Goal: Task Accomplishment & Management: Use online tool/utility

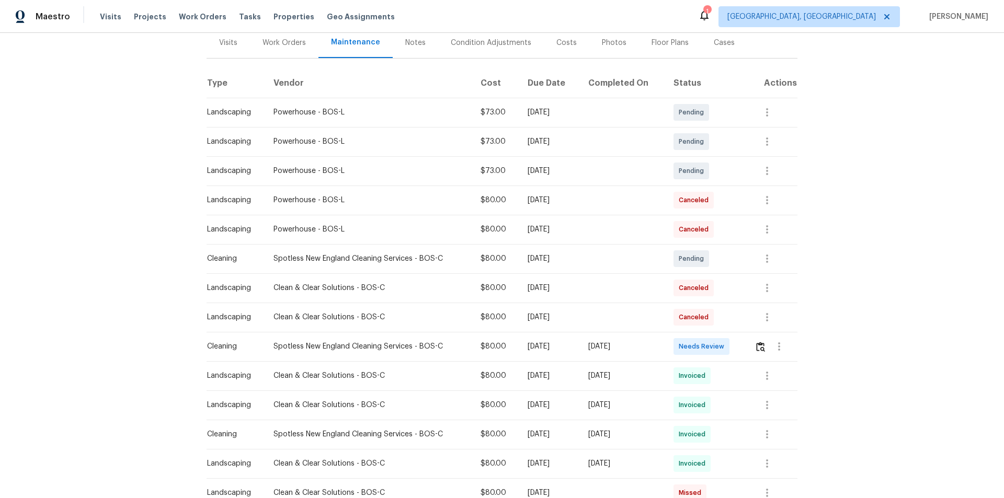
scroll to position [157, 0]
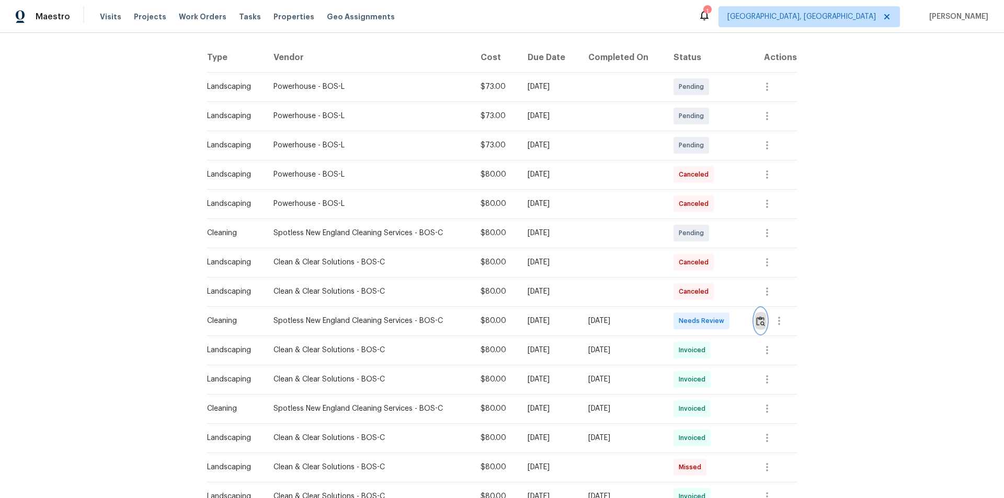
click at [759, 320] on img "button" at bounding box center [760, 321] width 9 height 10
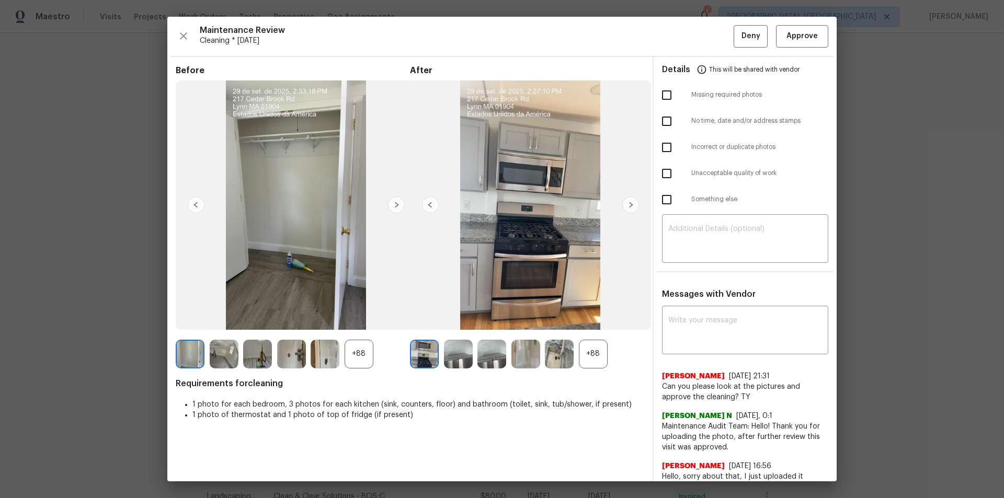
click at [587, 358] on div "+88" at bounding box center [593, 354] width 29 height 29
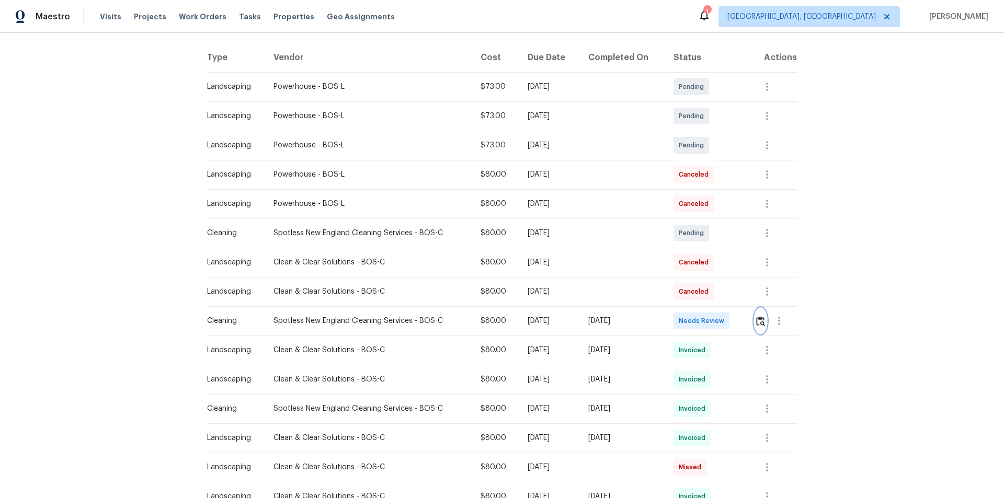
click at [756, 321] on img "button" at bounding box center [760, 321] width 9 height 10
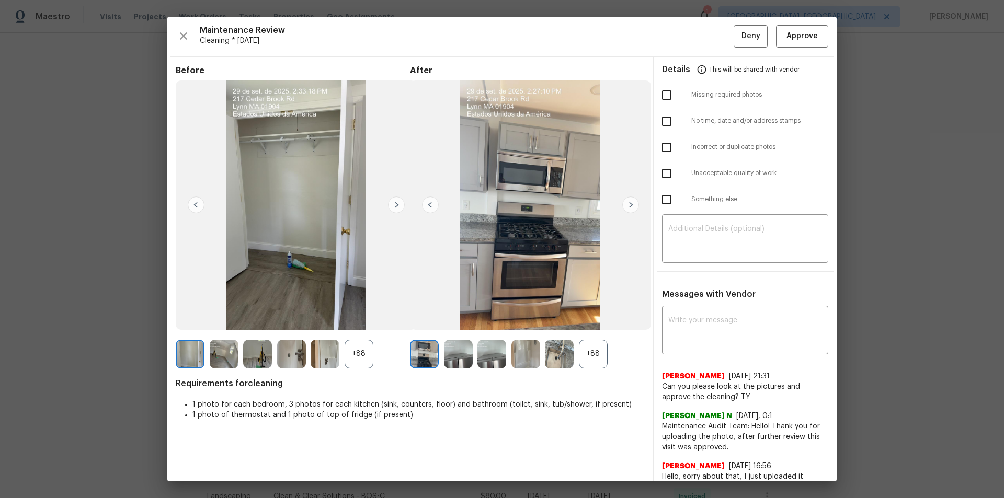
click at [600, 363] on div "+88" at bounding box center [593, 354] width 29 height 29
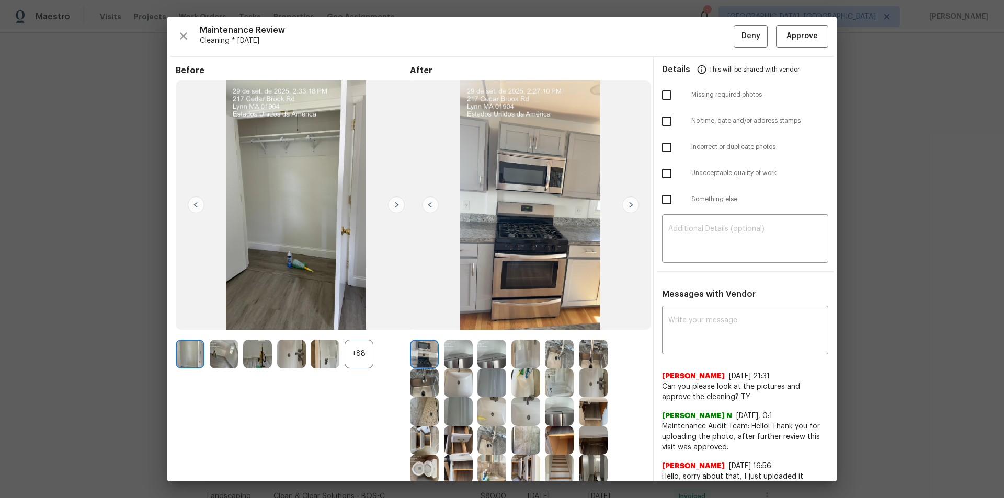
click at [556, 378] on img at bounding box center [559, 383] width 29 height 29
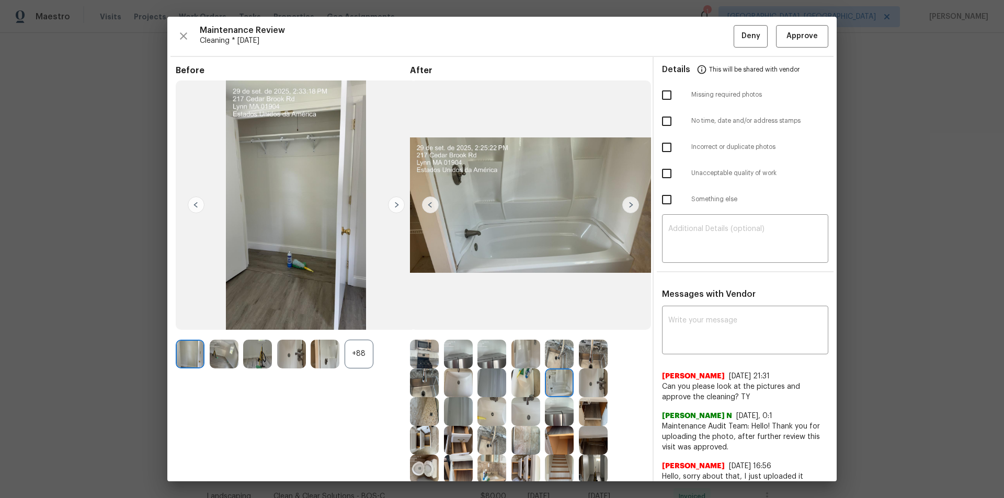
click at [522, 379] on img at bounding box center [525, 383] width 29 height 29
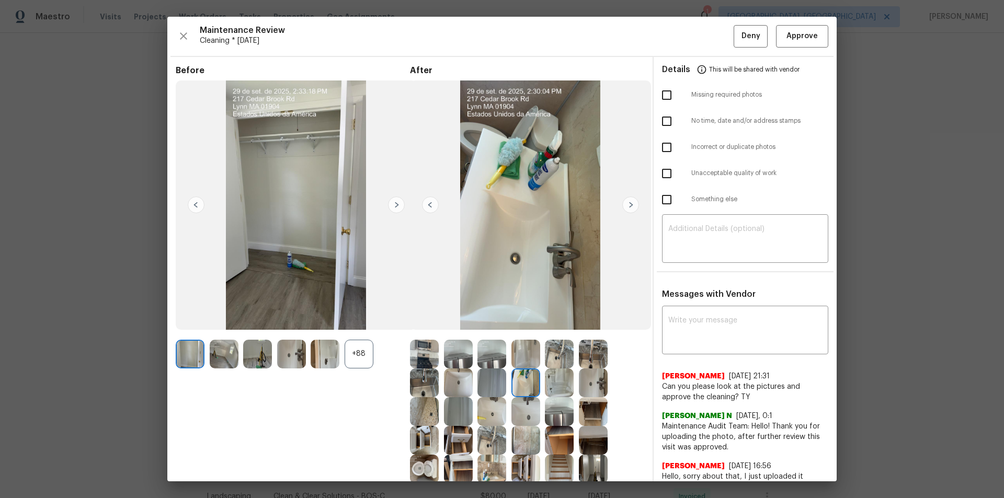
drag, startPoint x: 1003, startPoint y: 340, endPoint x: 823, endPoint y: 336, distance: 179.9
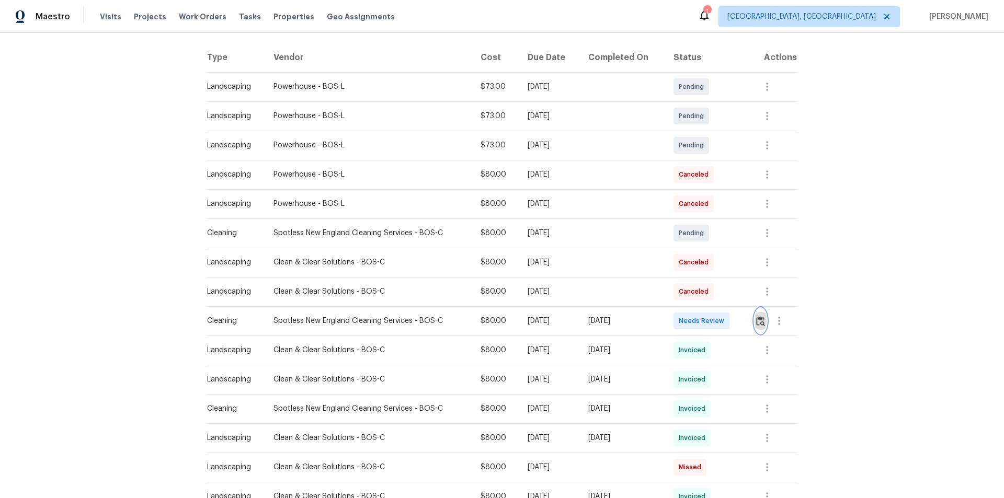
click at [764, 323] on button "button" at bounding box center [760, 320] width 12 height 25
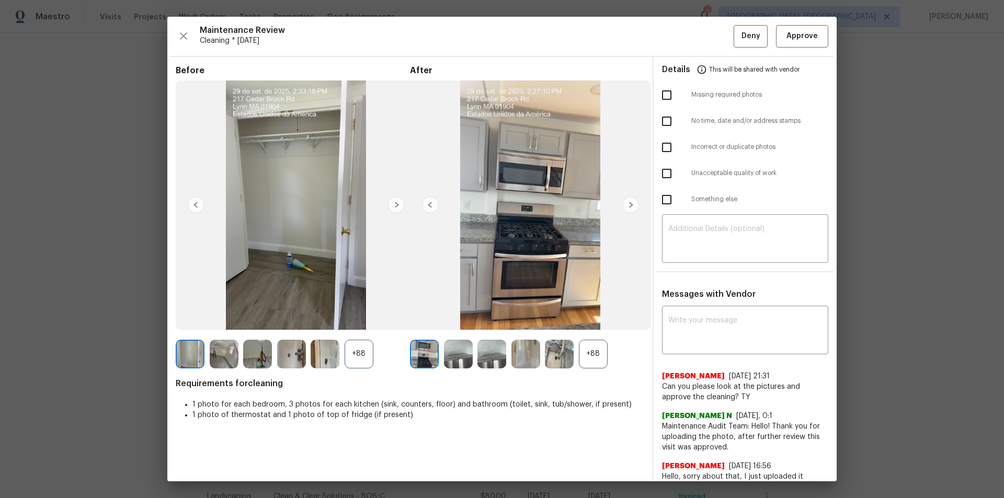
click at [594, 355] on div "+88" at bounding box center [593, 354] width 29 height 29
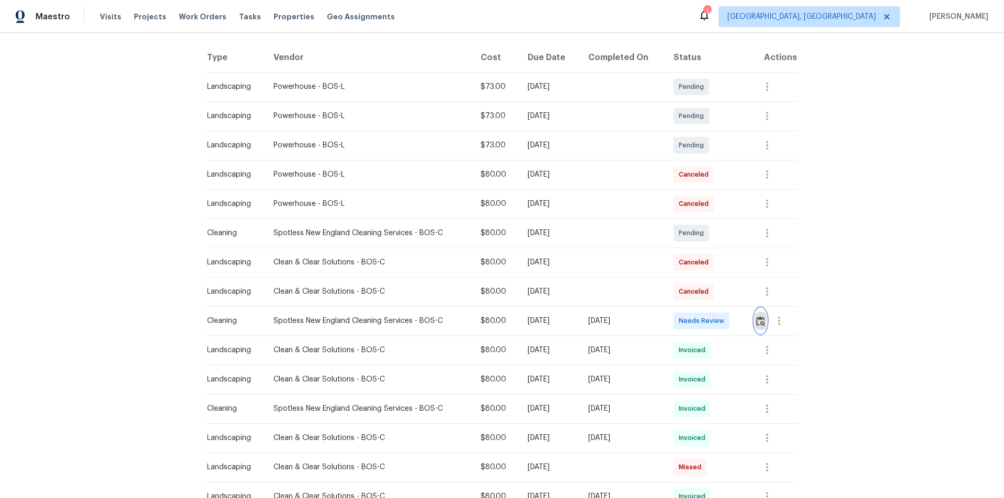
click at [758, 320] on img "button" at bounding box center [760, 321] width 9 height 10
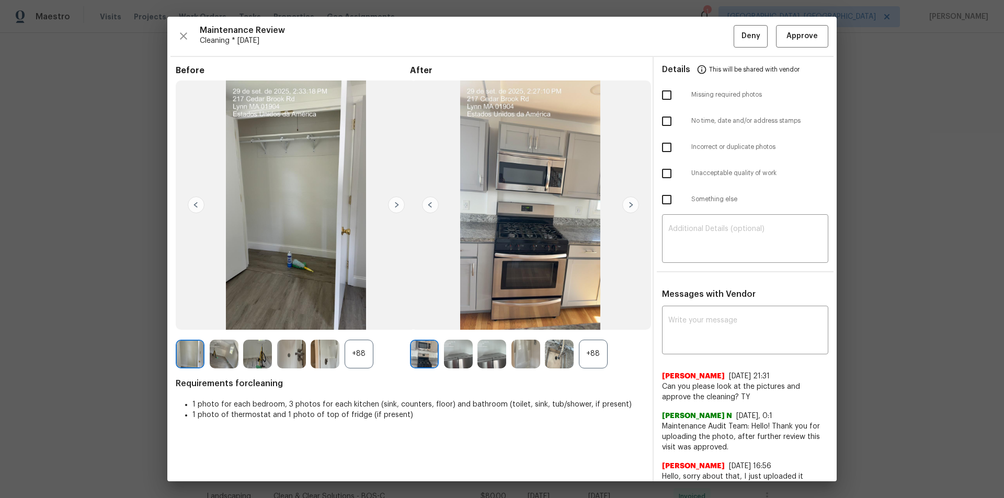
drag, startPoint x: 921, startPoint y: 349, endPoint x: 846, endPoint y: 348, distance: 74.8
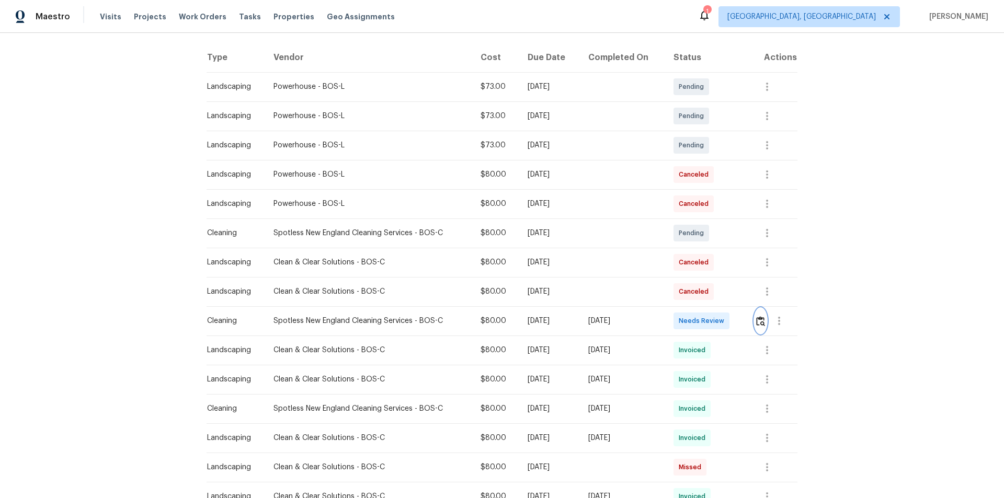
click at [757, 318] on img "button" at bounding box center [760, 321] width 9 height 10
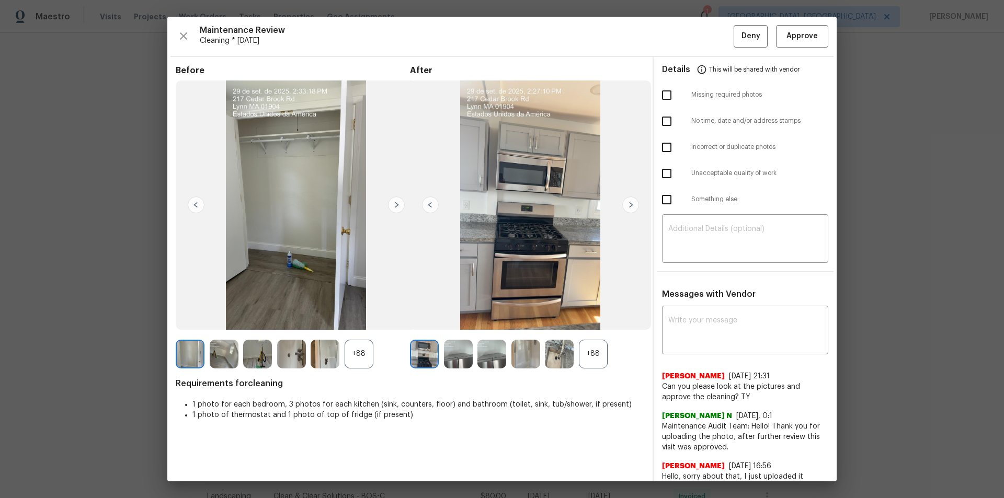
click at [596, 360] on div "+88" at bounding box center [593, 354] width 29 height 29
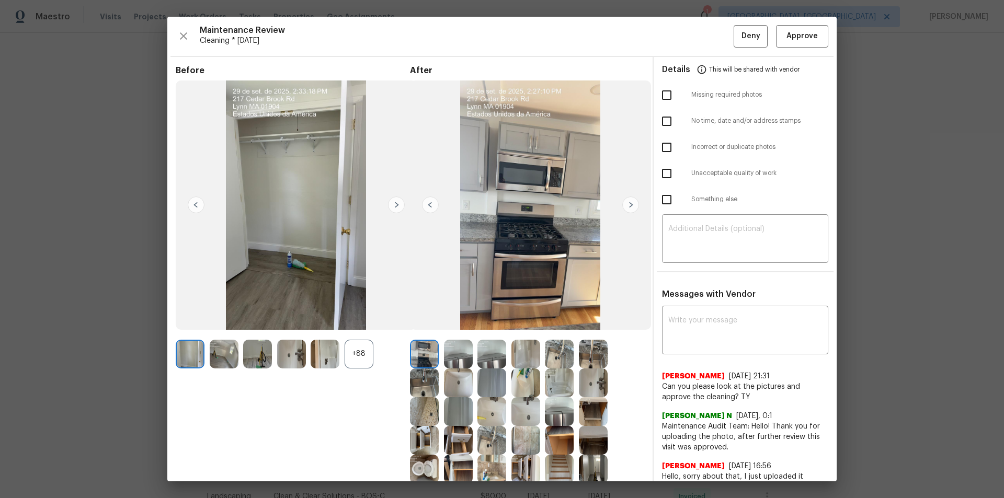
click at [572, 356] on div at bounding box center [562, 354] width 34 height 29
click at [553, 358] on img at bounding box center [559, 354] width 29 height 29
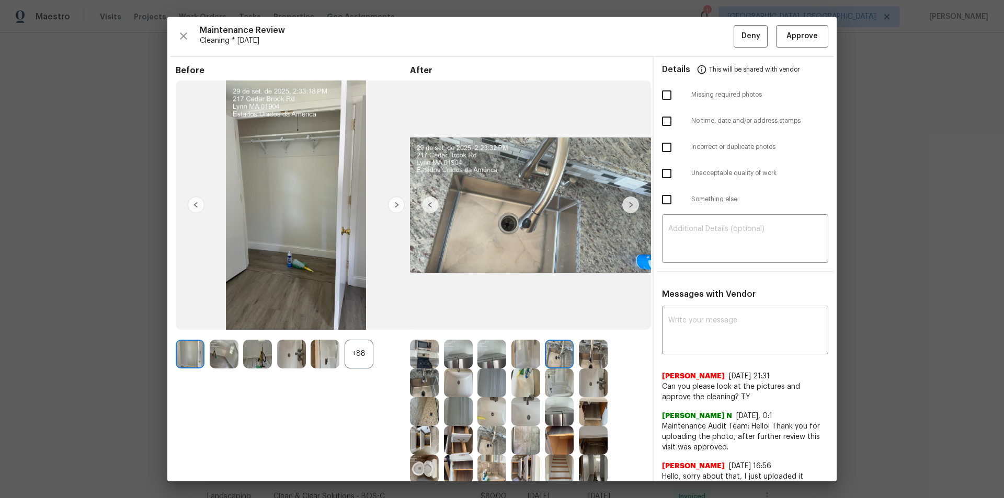
click at [563, 387] on img at bounding box center [559, 383] width 29 height 29
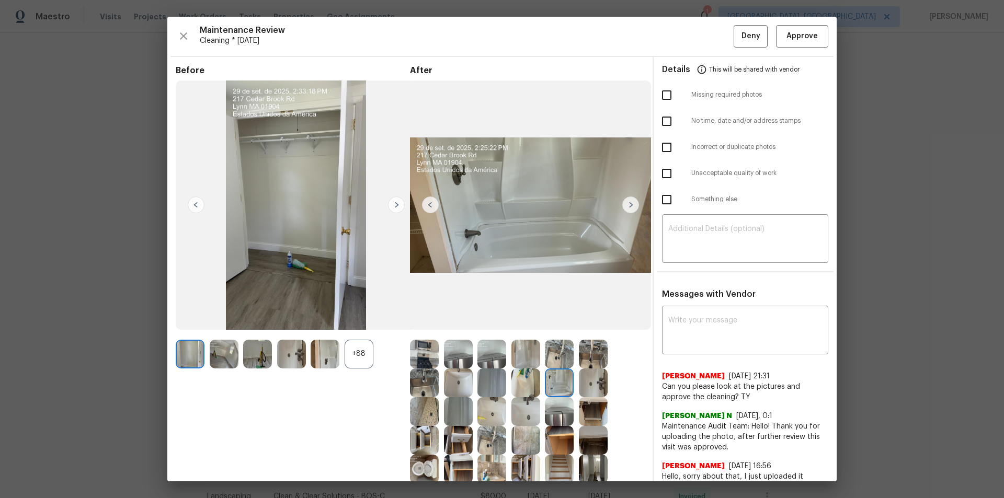
click at [594, 388] on img at bounding box center [593, 383] width 29 height 29
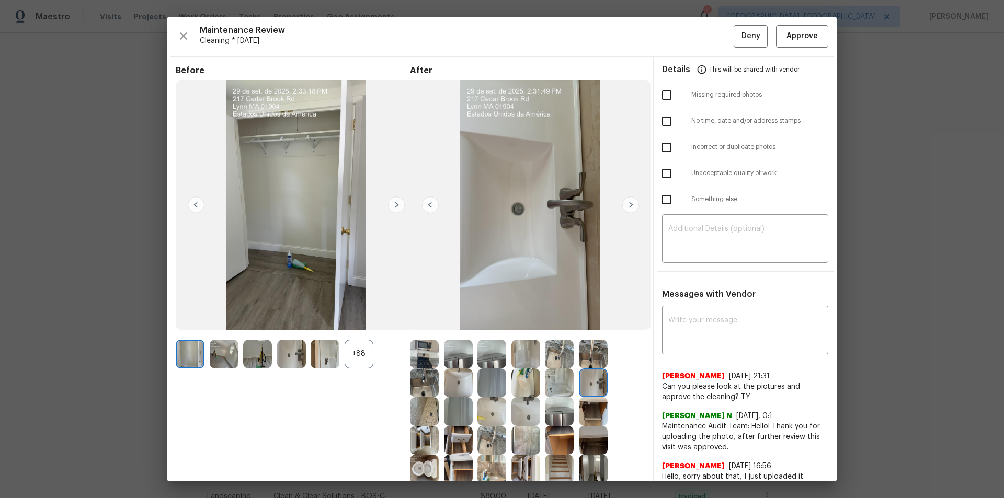
scroll to position [105, 0]
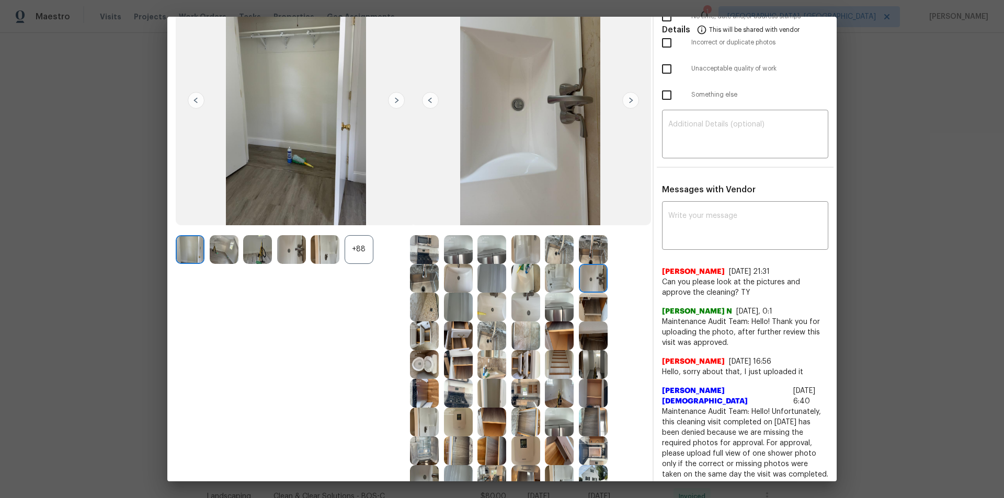
click at [491, 339] on img at bounding box center [491, 335] width 29 height 29
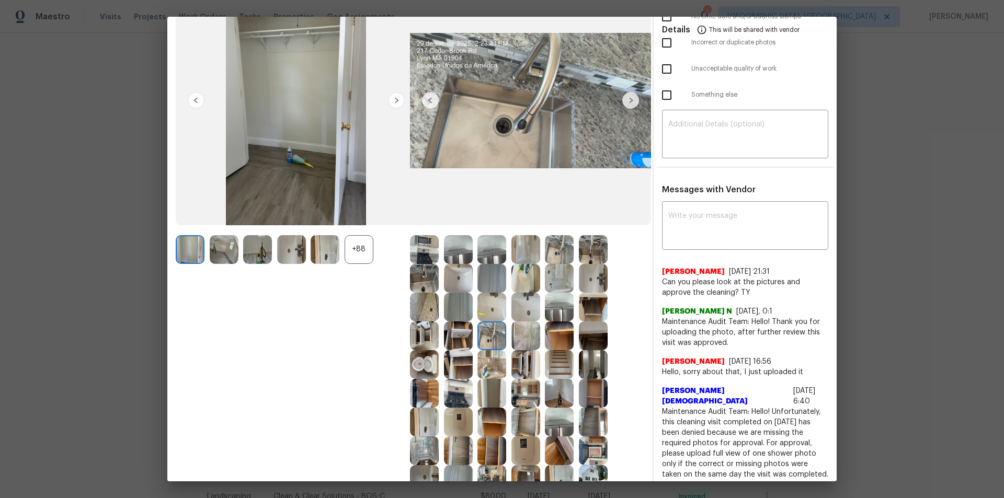
click at [555, 392] on img at bounding box center [559, 393] width 29 height 29
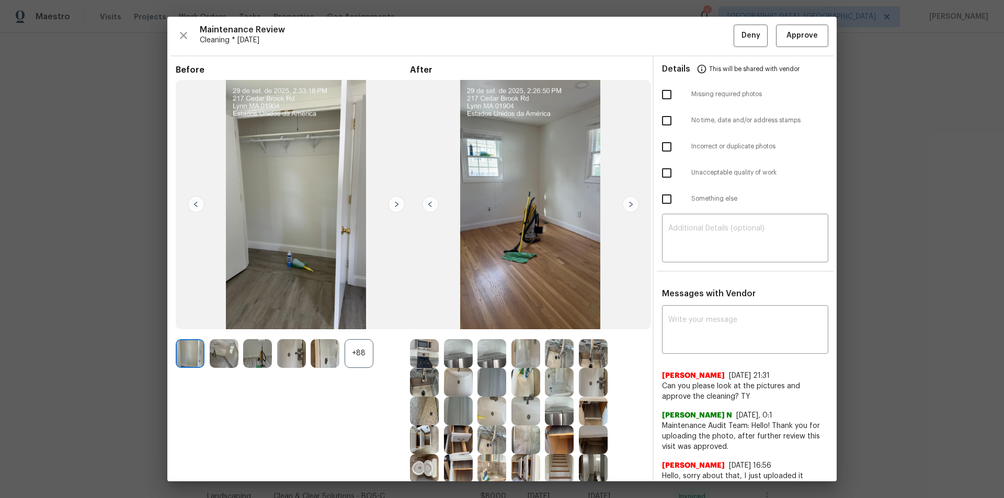
scroll to position [0, 0]
click at [801, 35] on span "Approve" at bounding box center [801, 36] width 31 height 13
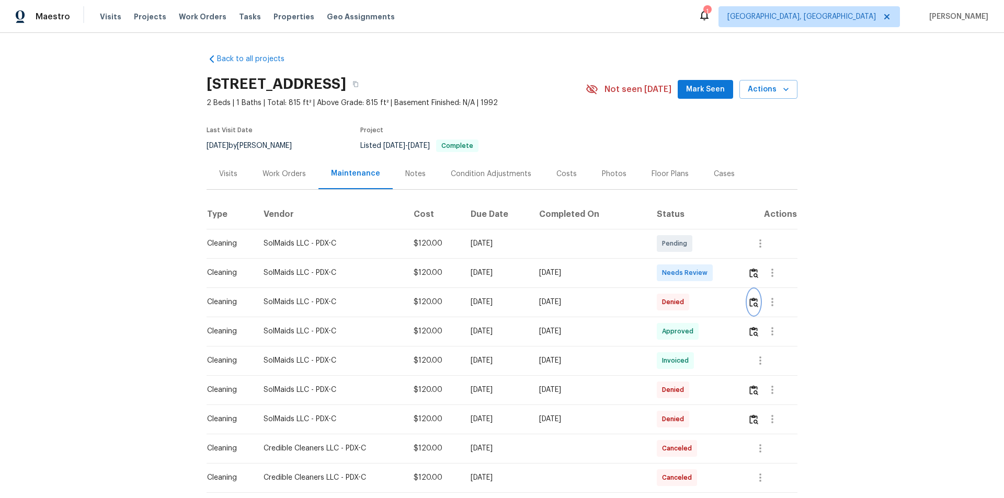
click at [714, 301] on img "button" at bounding box center [753, 302] width 9 height 10
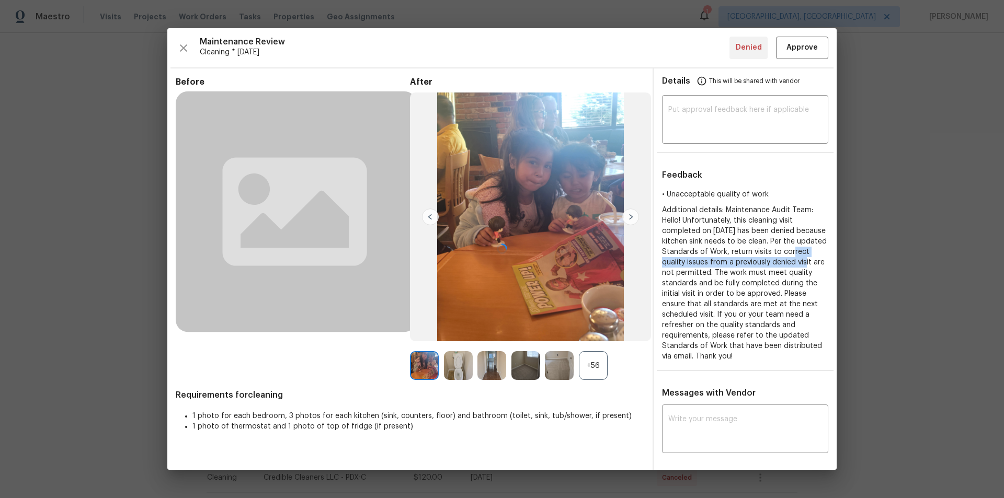
drag, startPoint x: 917, startPoint y: 257, endPoint x: 911, endPoint y: 259, distance: 6.5
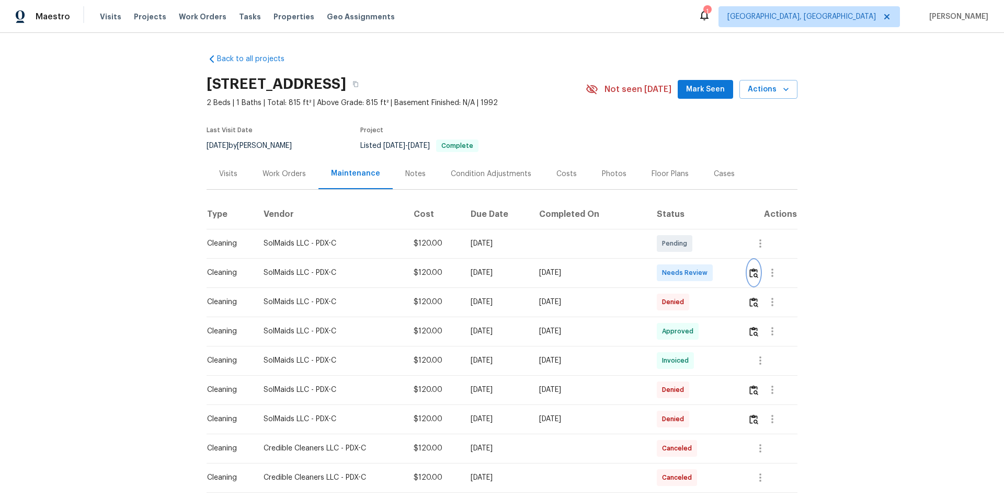
click at [714, 273] on img "button" at bounding box center [753, 273] width 9 height 10
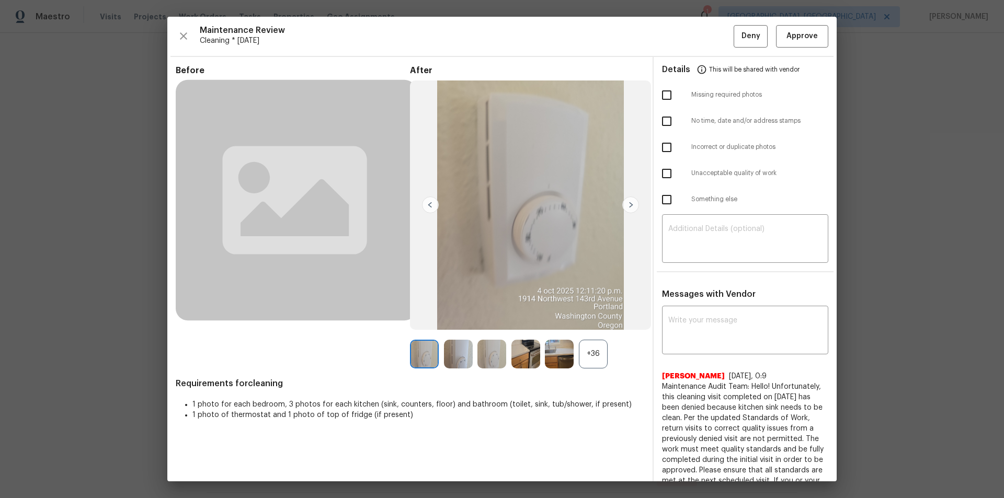
click at [595, 335] on div "+36" at bounding box center [593, 354] width 29 height 29
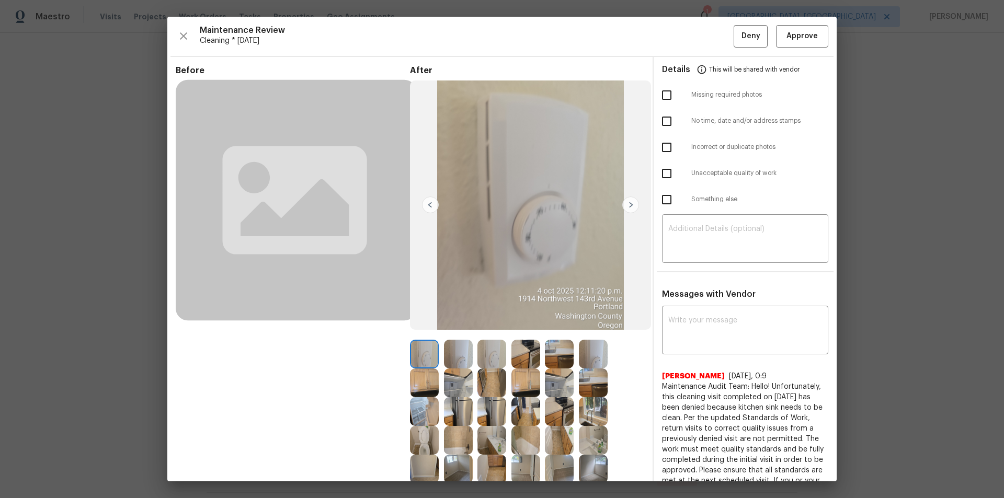
scroll to position [52, 0]
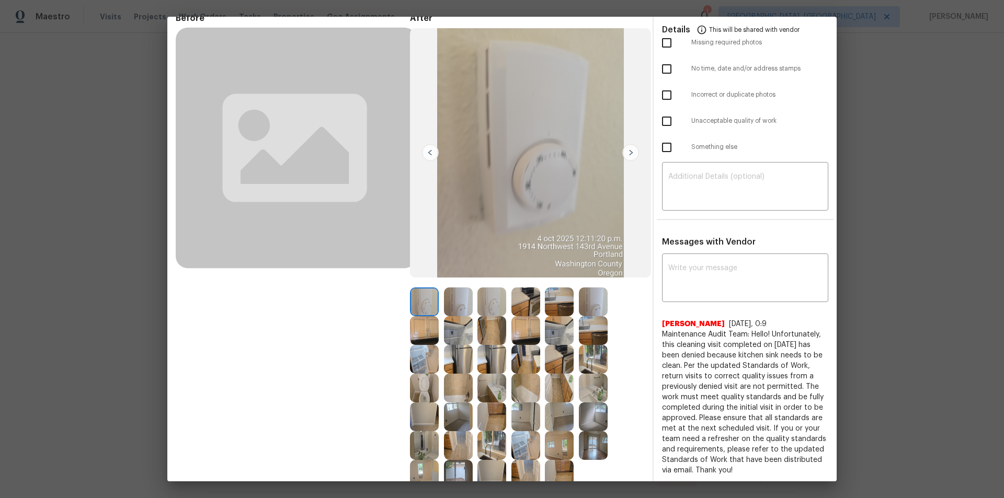
click at [527, 298] on img at bounding box center [525, 301] width 29 height 29
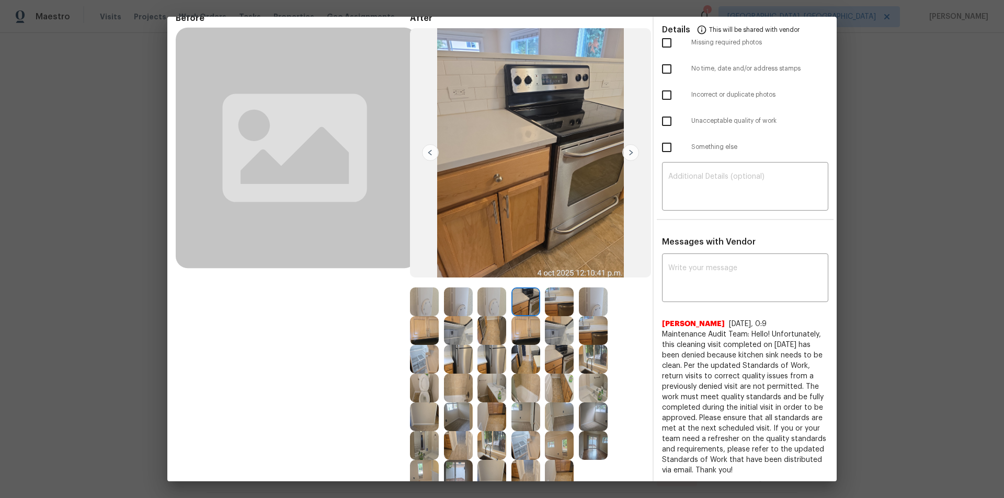
click at [585, 288] on img at bounding box center [593, 301] width 29 height 29
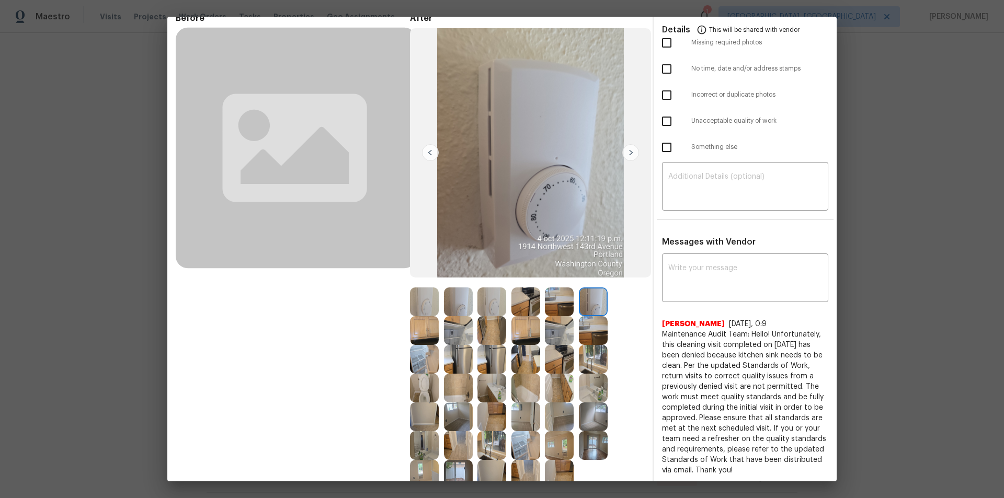
click at [553, 330] on img at bounding box center [559, 330] width 29 height 29
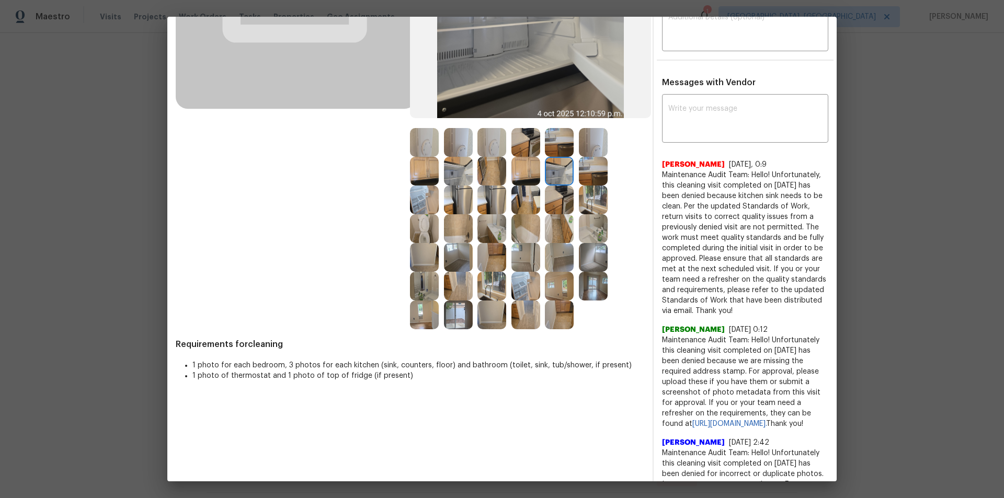
scroll to position [291, 0]
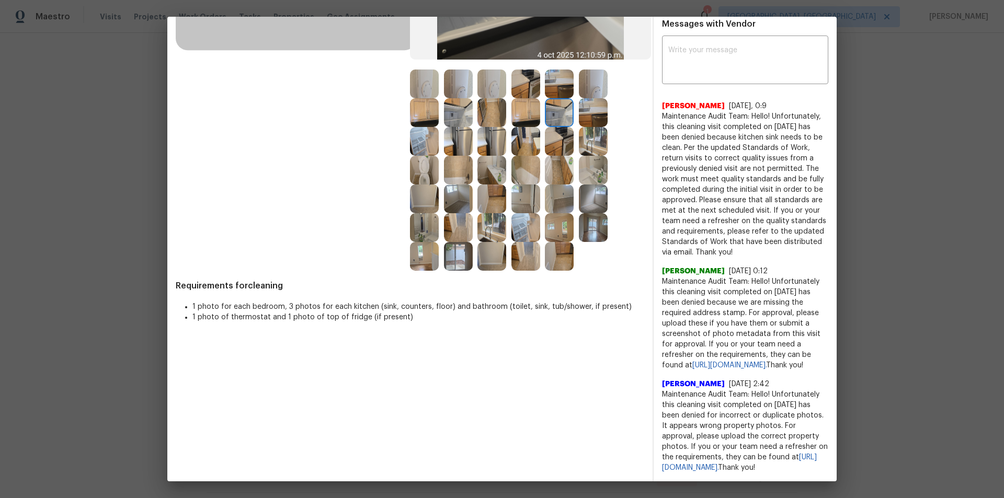
click at [444, 242] on img at bounding box center [458, 256] width 29 height 29
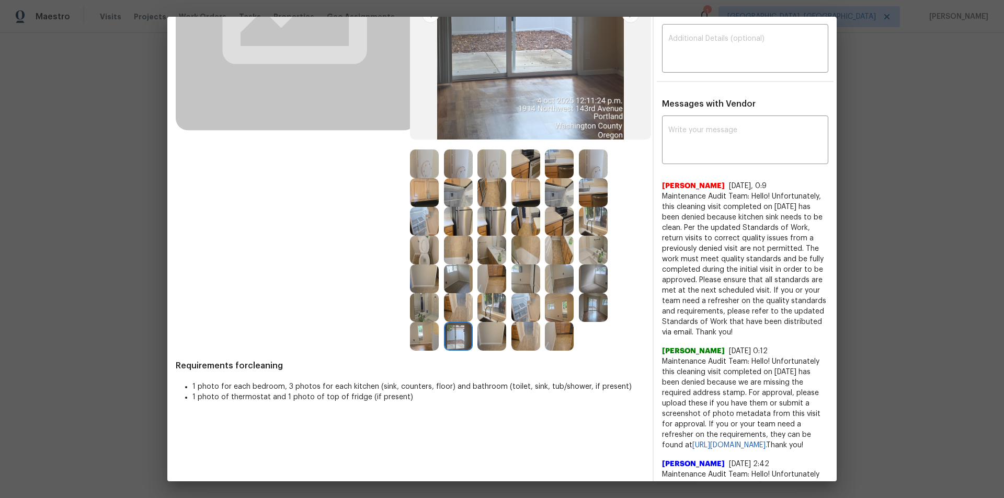
scroll to position [30, 0]
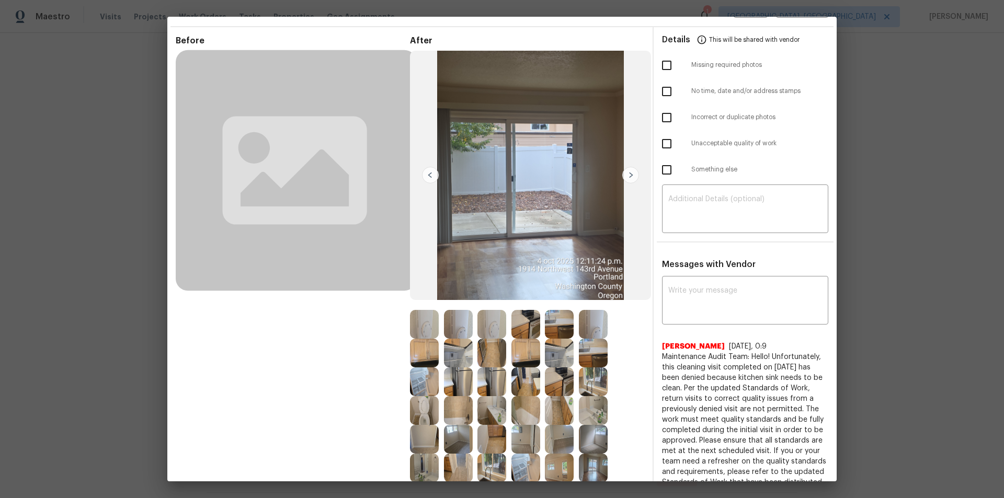
click at [421, 335] on img at bounding box center [424, 381] width 29 height 29
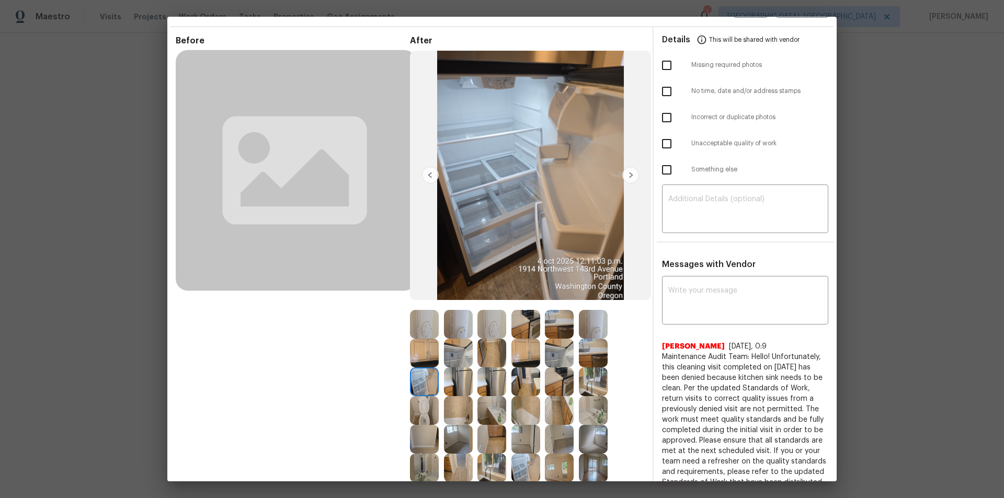
click at [505, 335] on div at bounding box center [494, 381] width 34 height 29
click at [528, 335] on img at bounding box center [525, 381] width 29 height 29
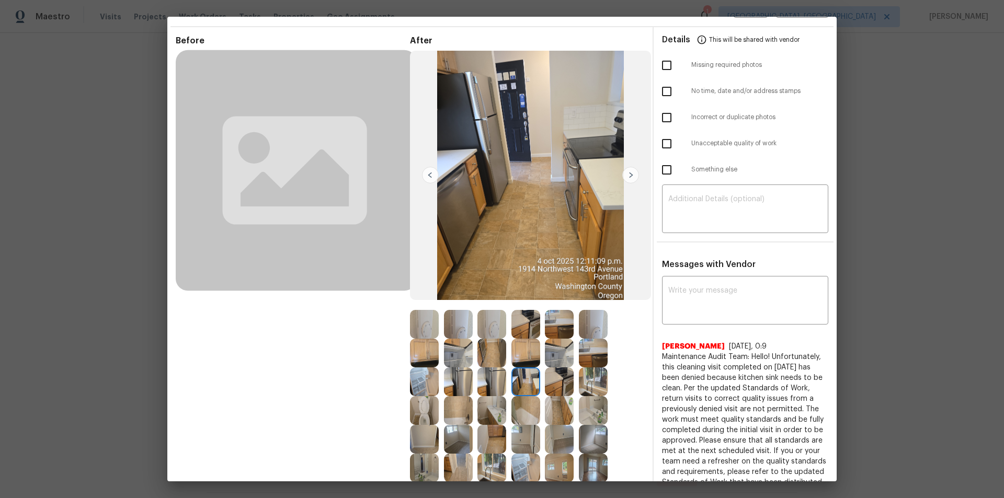
click at [548, 335] on img at bounding box center [559, 381] width 29 height 29
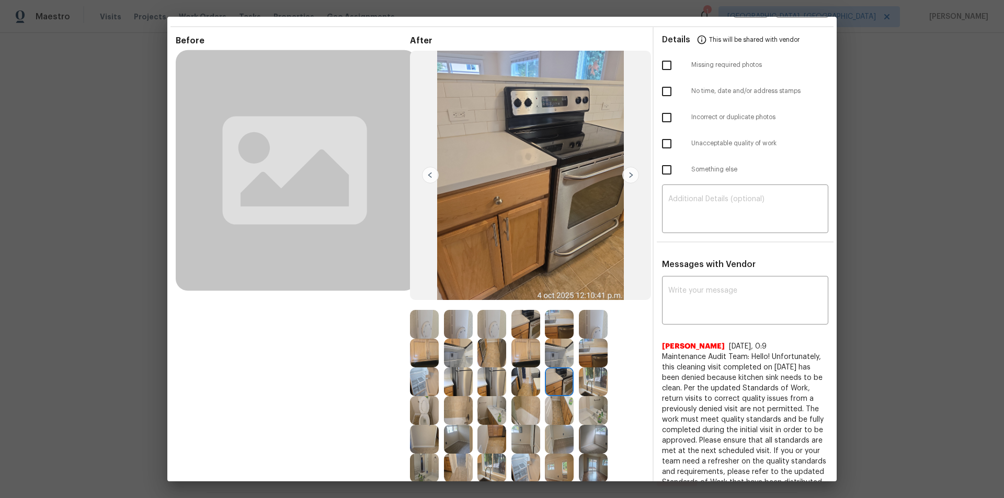
click at [596, 335] on img at bounding box center [593, 381] width 29 height 29
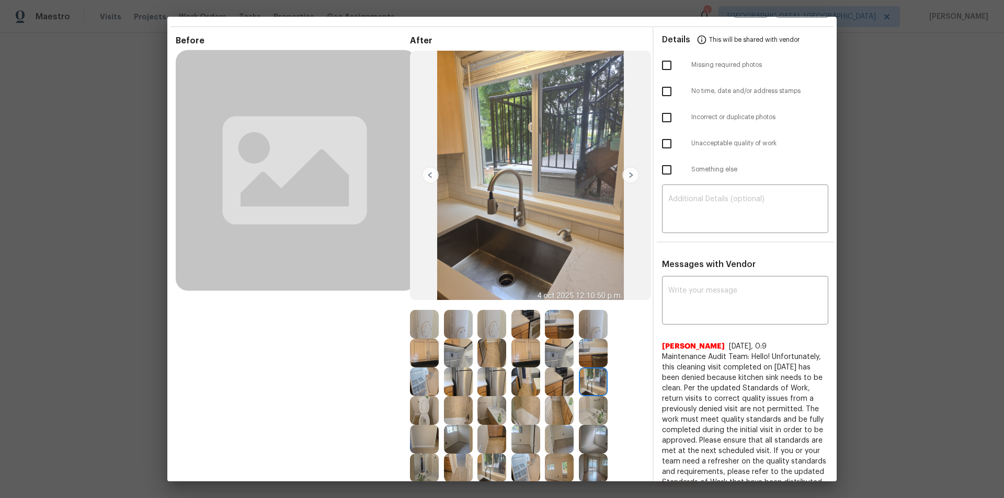
click at [591, 335] on img at bounding box center [593, 353] width 29 height 29
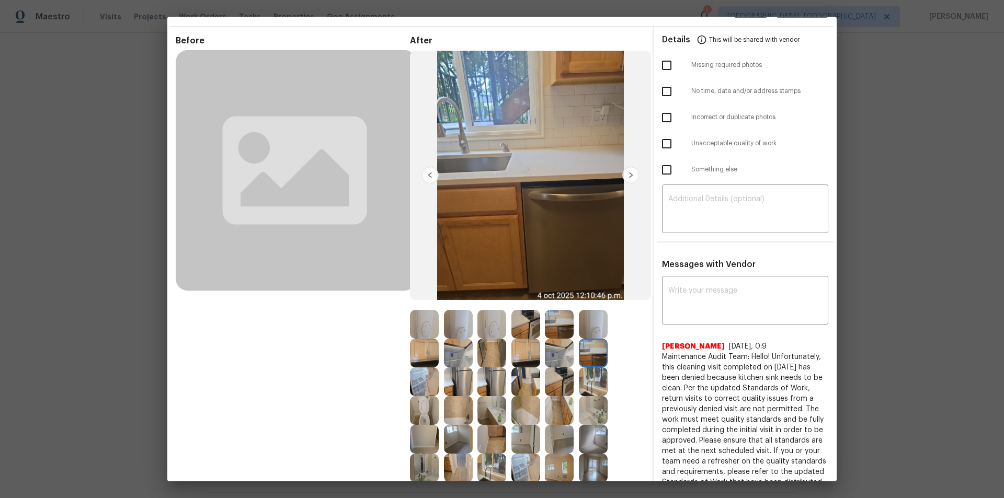
click at [503, 335] on div at bounding box center [494, 410] width 34 height 29
click at [494, 335] on img at bounding box center [491, 410] width 29 height 29
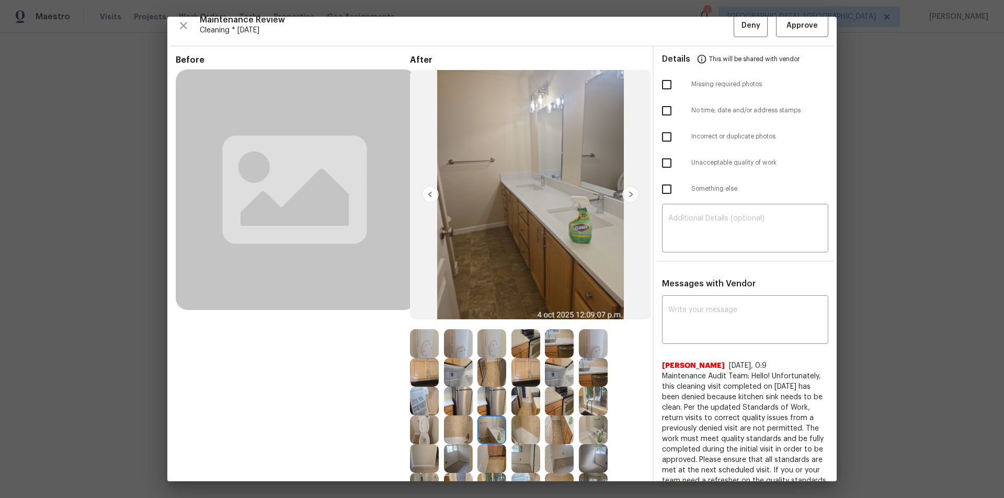
scroll to position [0, 0]
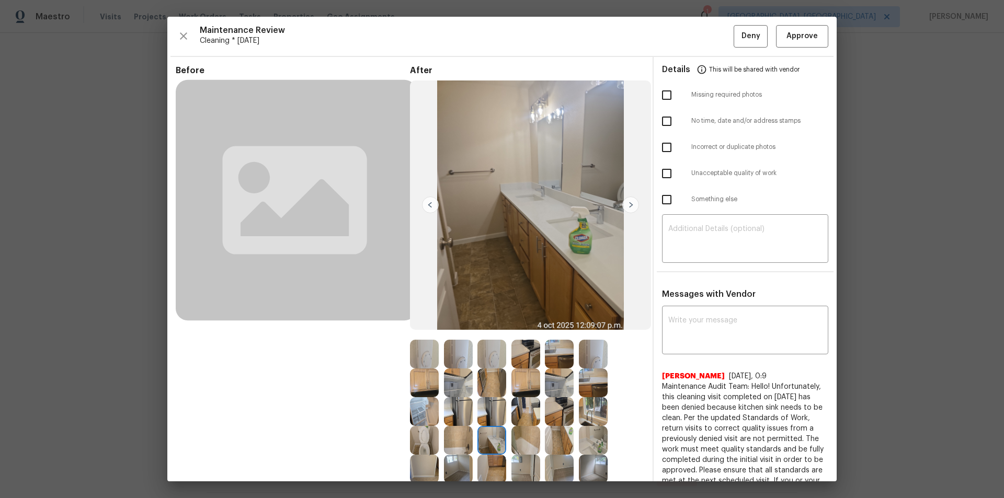
drag, startPoint x: 902, startPoint y: 272, endPoint x: 848, endPoint y: 274, distance: 53.4
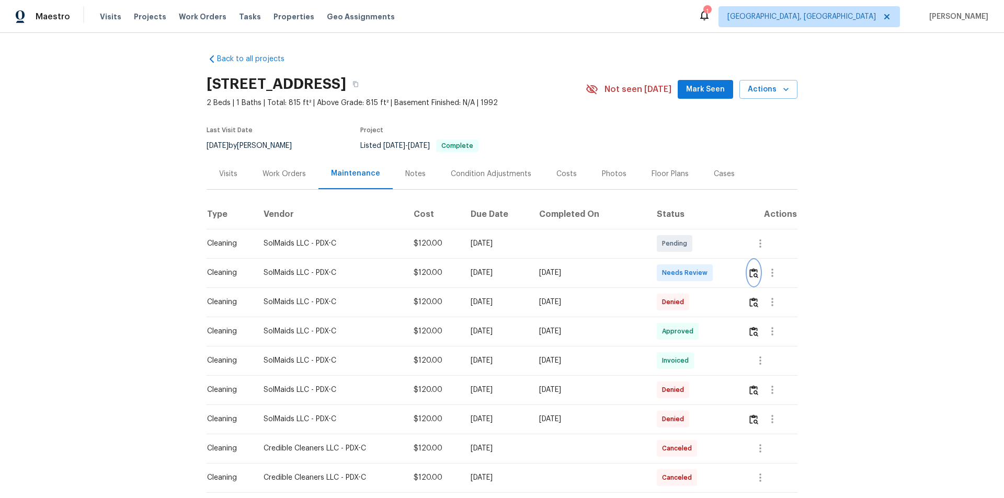
click at [714, 278] on img "button" at bounding box center [753, 273] width 9 height 10
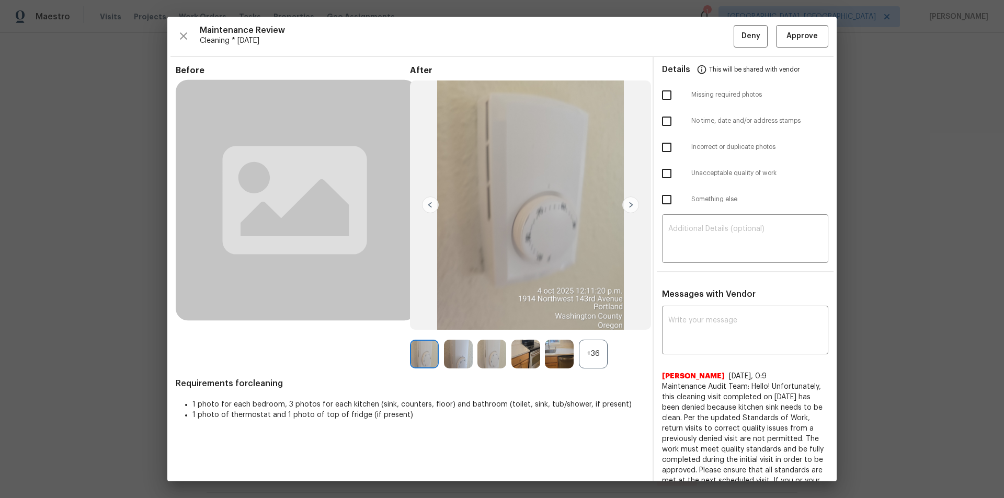
click at [591, 335] on div "+36" at bounding box center [593, 354] width 29 height 29
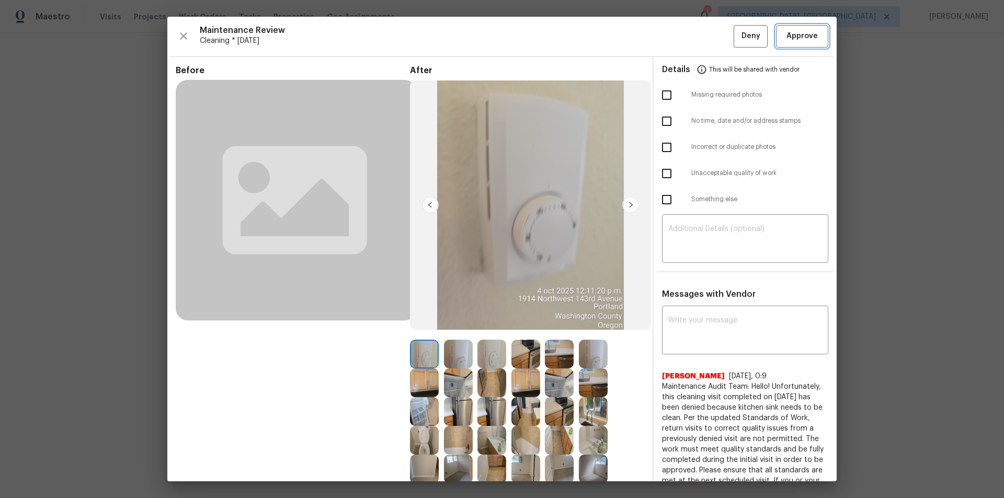
drag, startPoint x: 808, startPoint y: 36, endPoint x: 824, endPoint y: 41, distance: 17.2
click at [714, 36] on span "Approve" at bounding box center [801, 36] width 31 height 13
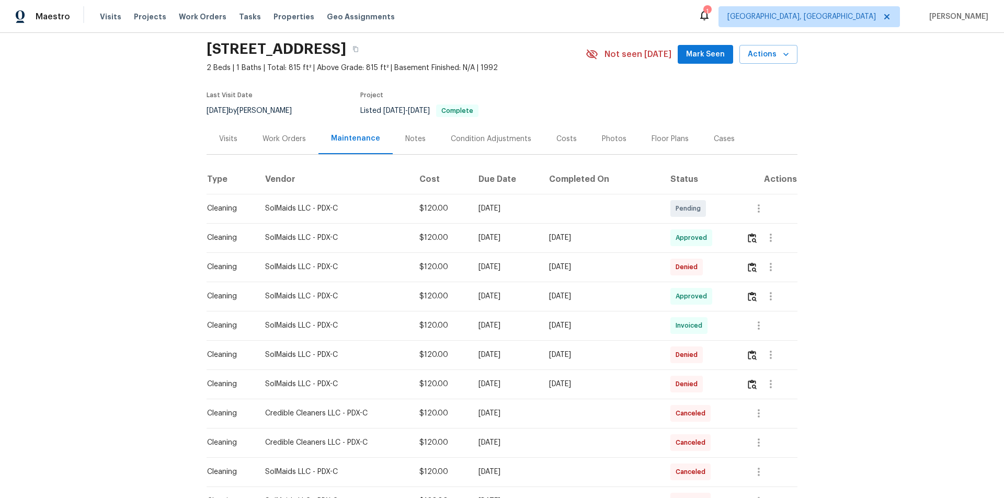
scroll to position [105, 0]
